Goal: Ask a question

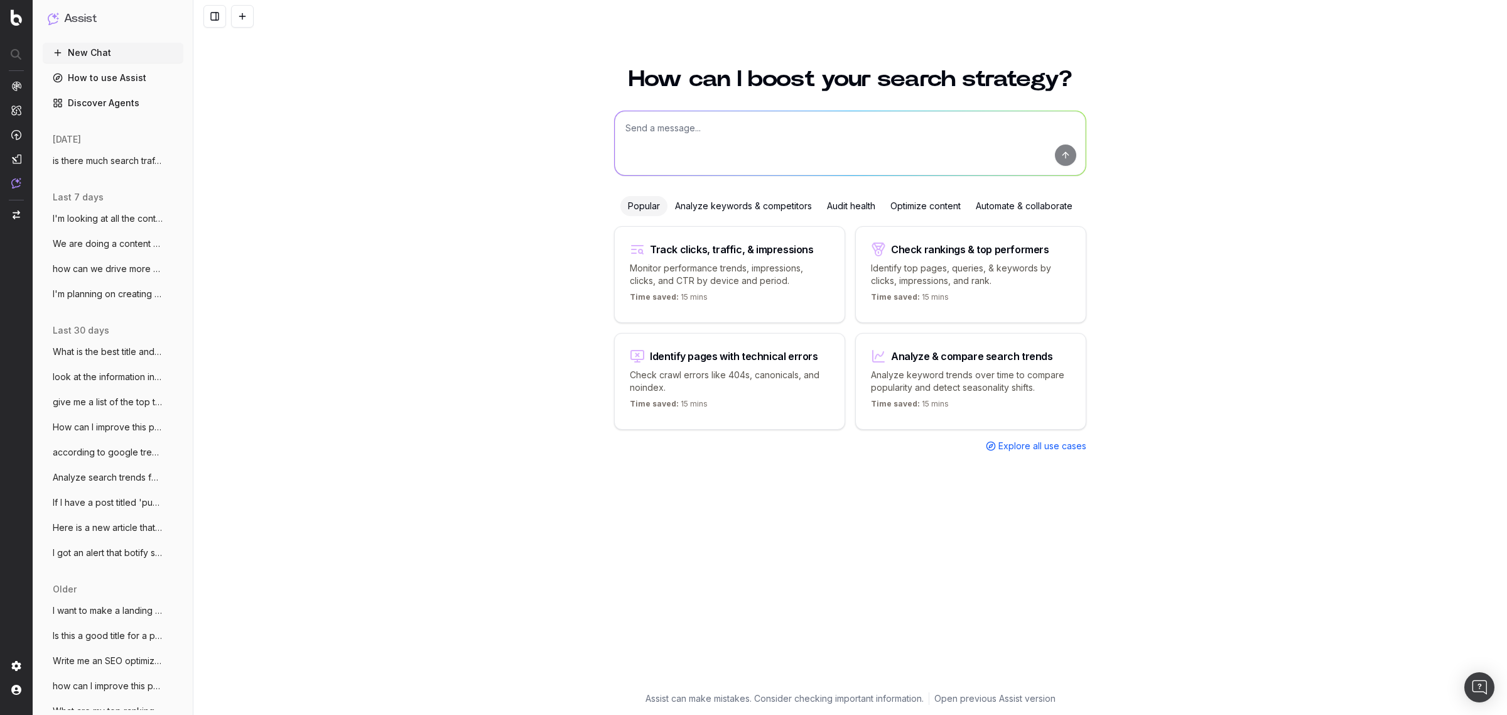
click at [117, 165] on span "is there much search traffic around spec" at bounding box center [108, 161] width 111 height 13
